Goal: Use online tool/utility

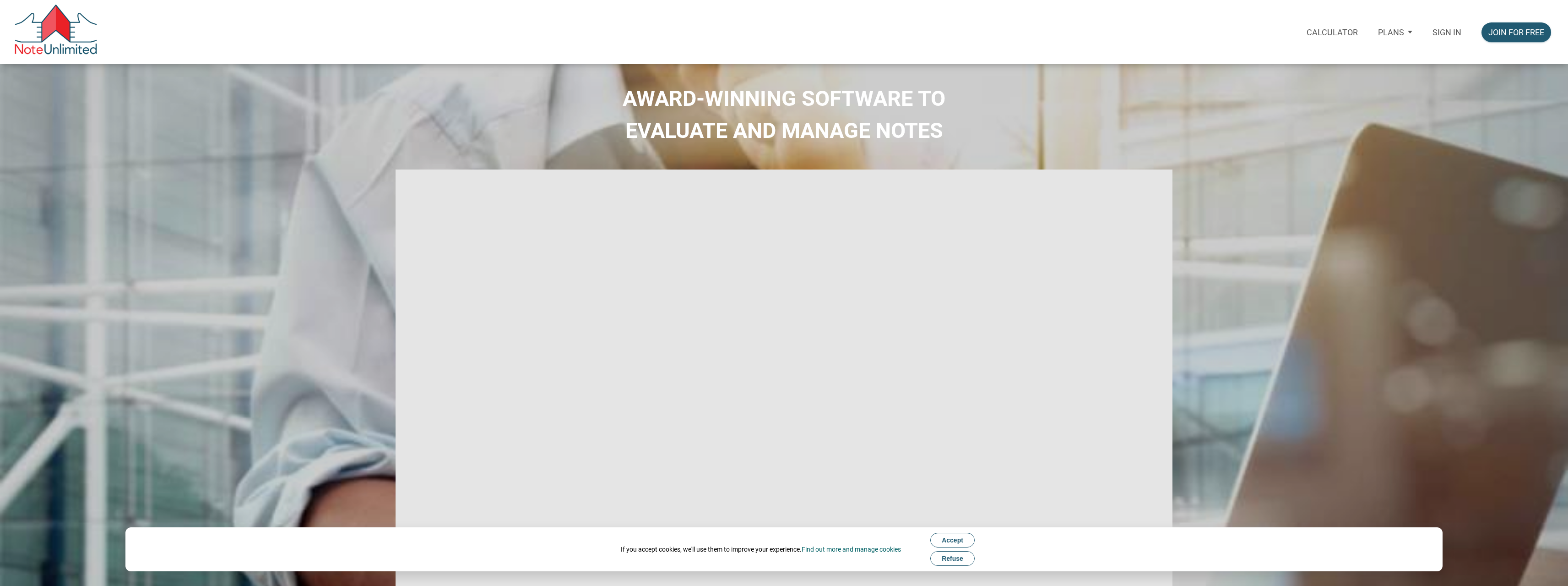
click at [1435, 32] on p "Sign in" at bounding box center [1446, 32] width 29 height 9
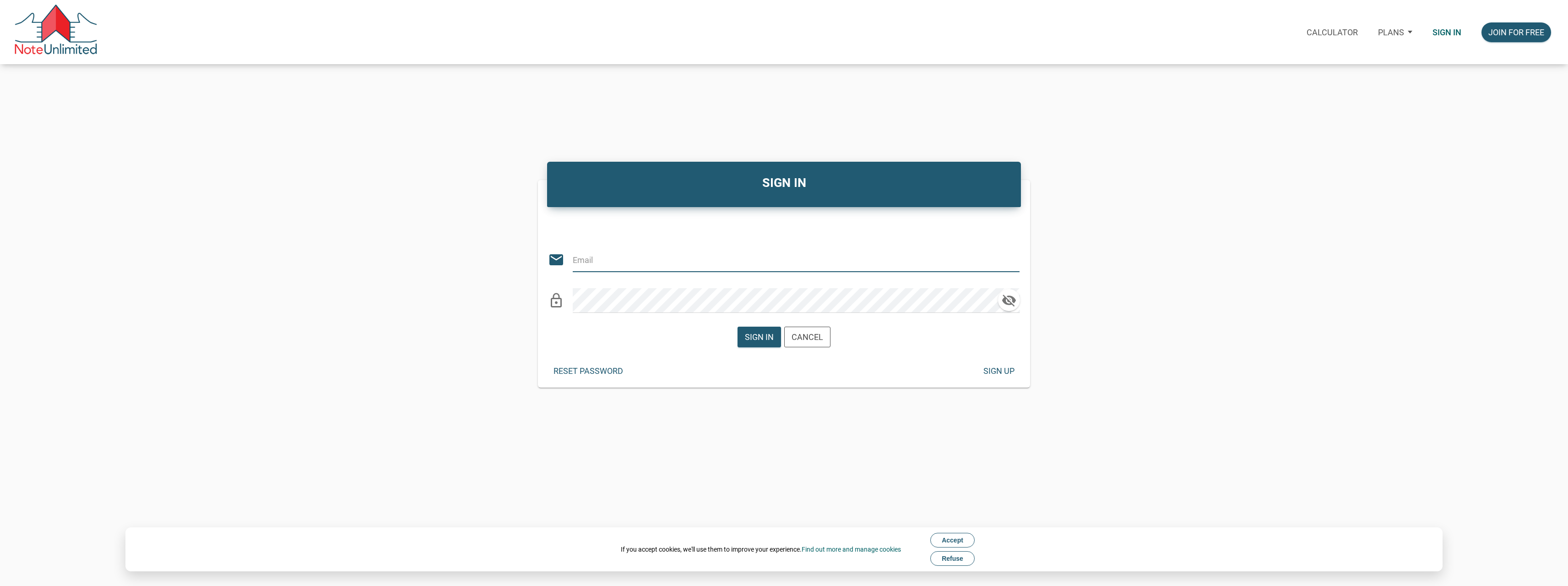
type input "[PERSON_NAME][EMAIL_ADDRESS][DOMAIN_NAME]"
click at [761, 335] on div "Sign in" at bounding box center [759, 337] width 29 height 12
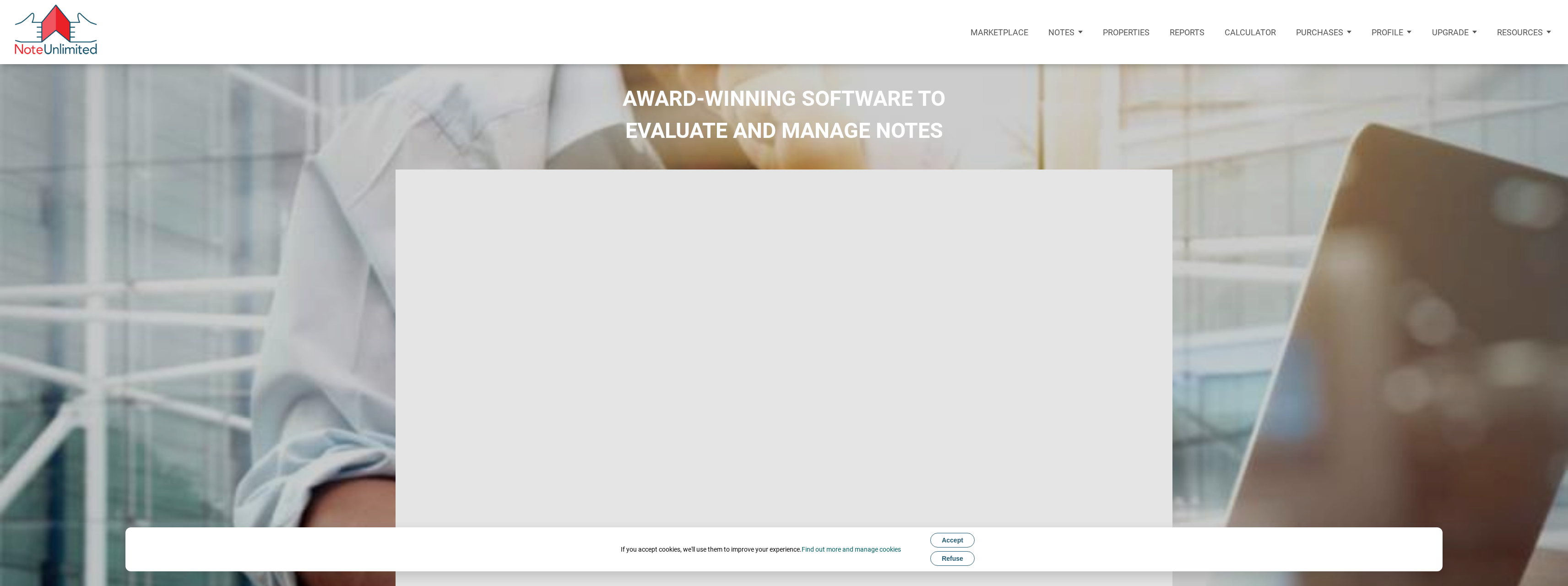
type input "Introduction to new features"
select select
click at [1273, 28] on p "Calculator" at bounding box center [1251, 32] width 51 height 9
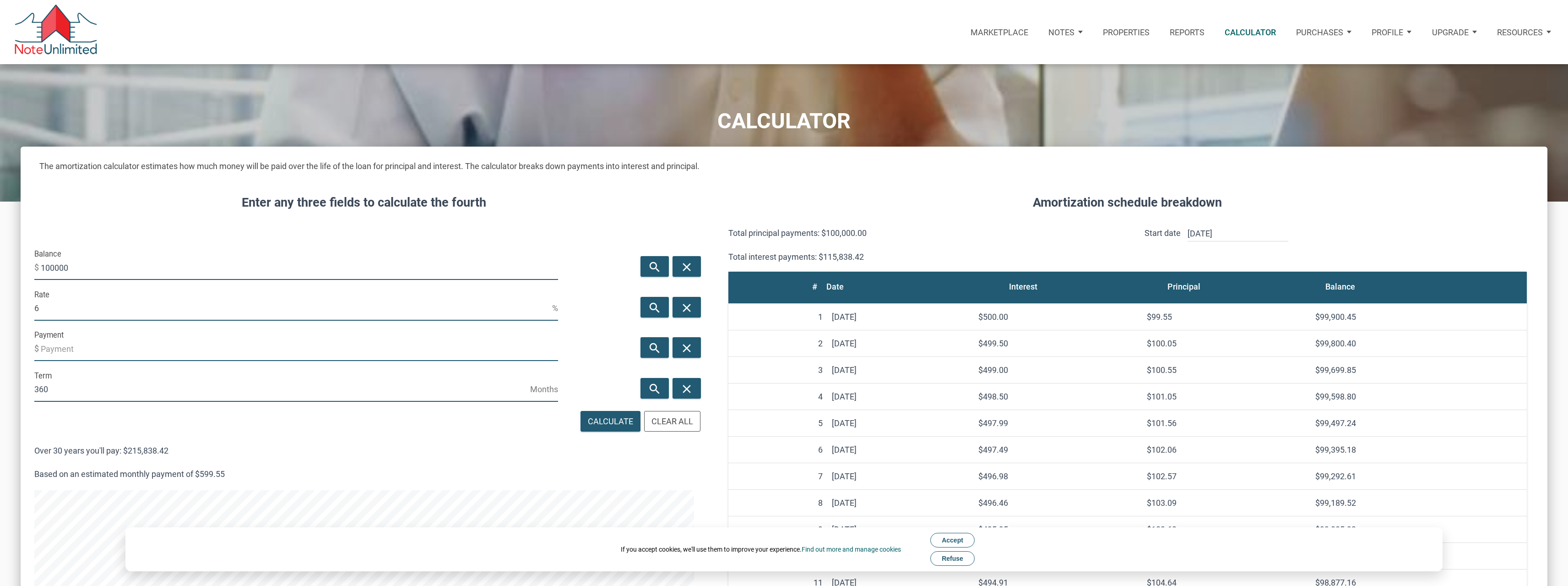
scroll to position [828, 1527]
drag, startPoint x: 92, startPoint y: 270, endPoint x: 34, endPoint y: 267, distance: 58.1
click at [34, 267] on div "Balance $ 100000" at bounding box center [296, 267] width 544 height 41
type input "281000"
click at [75, 307] on input "6" at bounding box center [293, 308] width 518 height 25
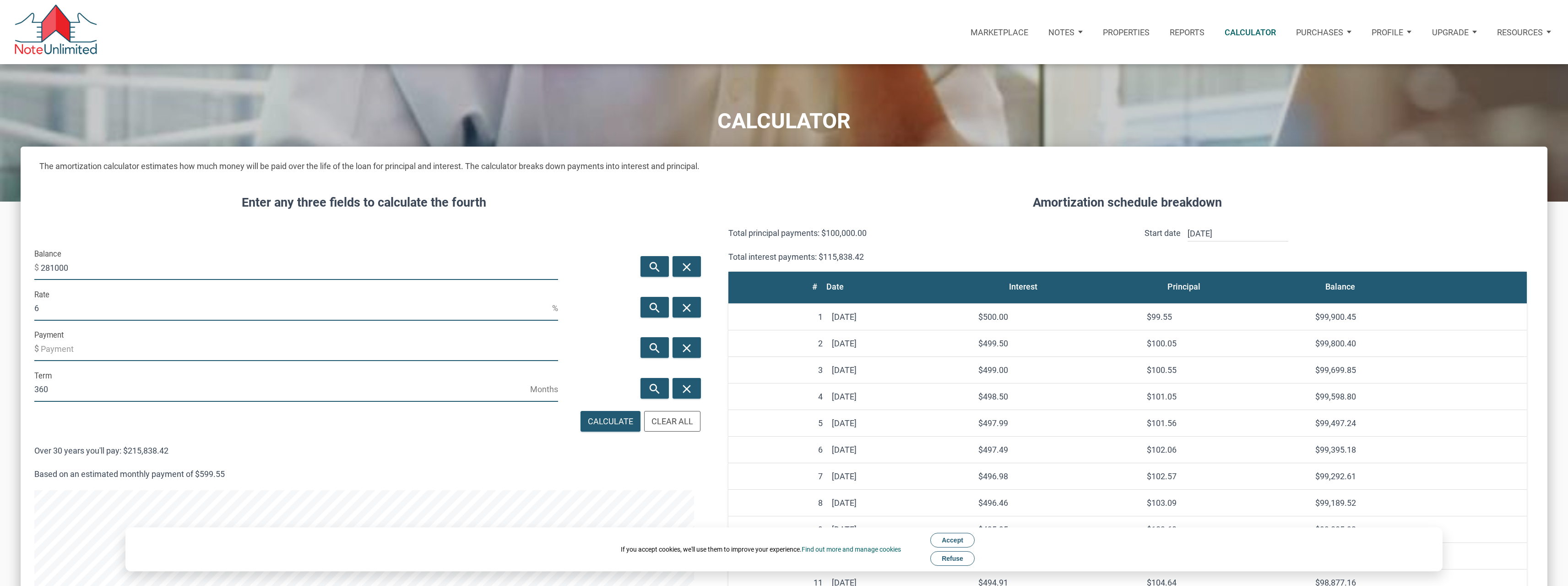
drag, startPoint x: 35, startPoint y: 310, endPoint x: 24, endPoint y: 310, distance: 11.0
click at [24, 310] on div "Rate 6 %" at bounding box center [296, 307] width 544 height 41
type input "4.99"
click at [659, 347] on icon "search" at bounding box center [655, 348] width 11 height 14
type input "-1506.75"
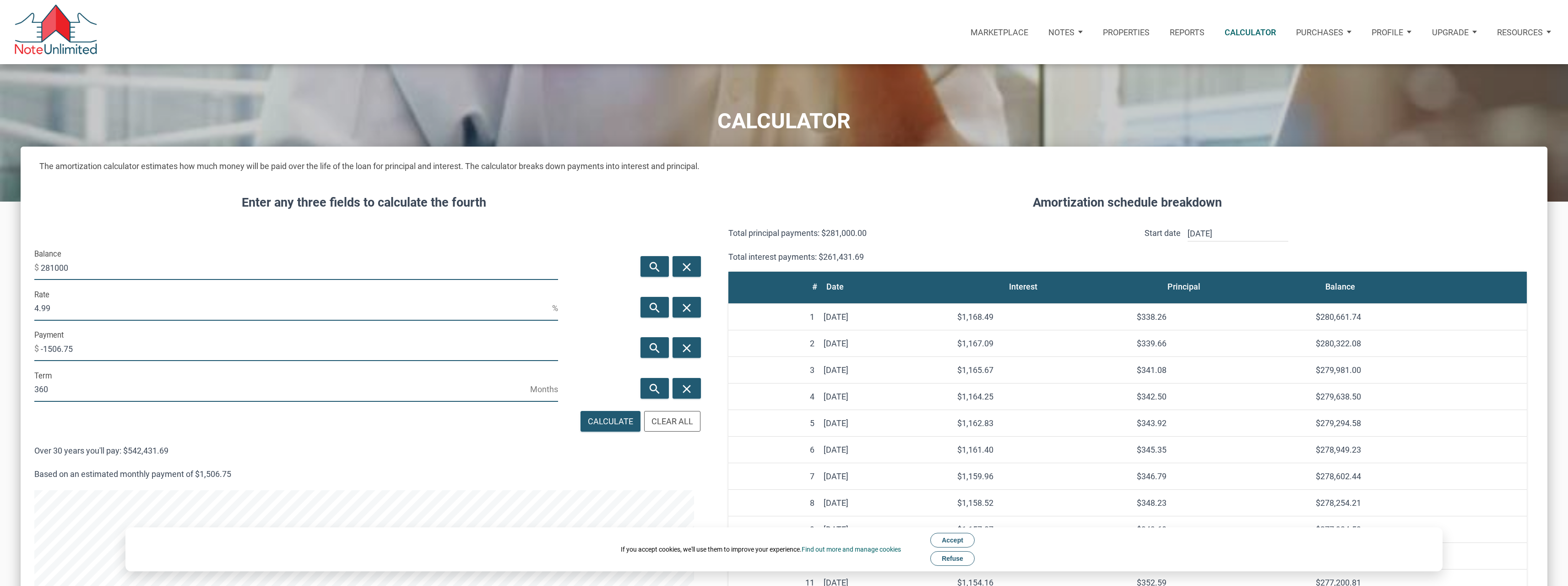
click at [63, 307] on input "4.99" at bounding box center [293, 308] width 518 height 25
type input "4.95"
click at [652, 349] on icon "search" at bounding box center [655, 348] width 11 height 14
type input "-1499.89"
drag, startPoint x: 81, startPoint y: 351, endPoint x: 48, endPoint y: 350, distance: 33.0
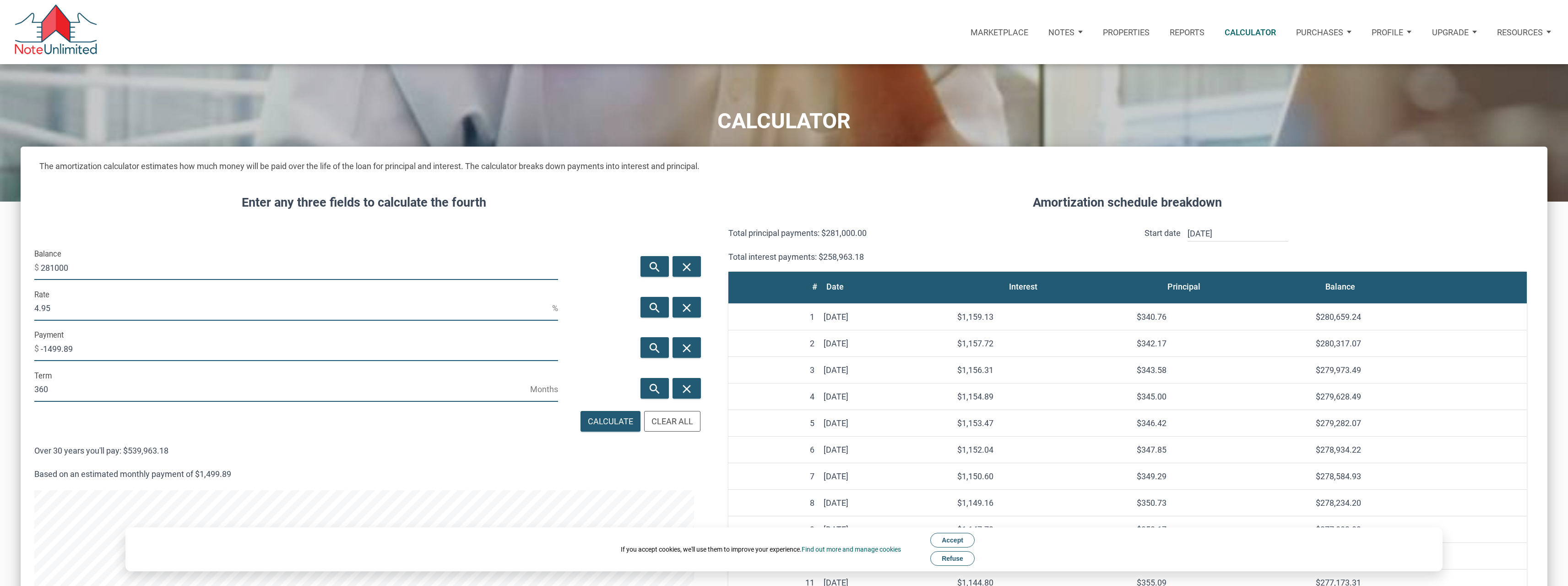
click at [48, 350] on input "-1499.89" at bounding box center [299, 349] width 517 height 25
click at [115, 346] on input "-1499.89" at bounding box center [299, 349] width 517 height 25
